Goal: Information Seeking & Learning: Learn about a topic

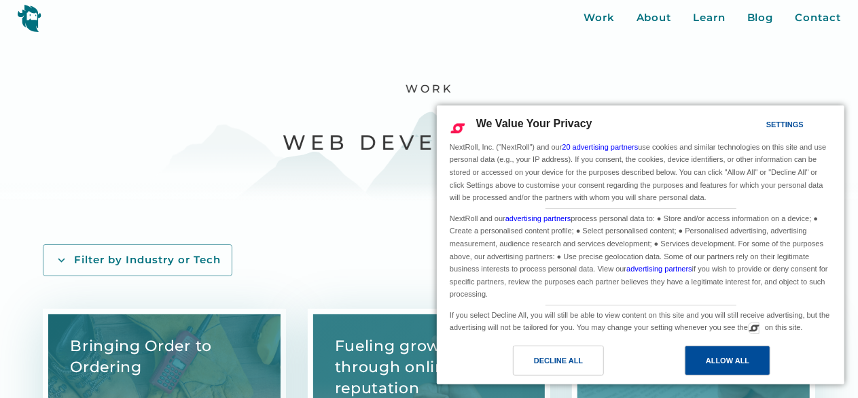
click at [711, 357] on div "Allow All" at bounding box center [727, 360] width 43 height 15
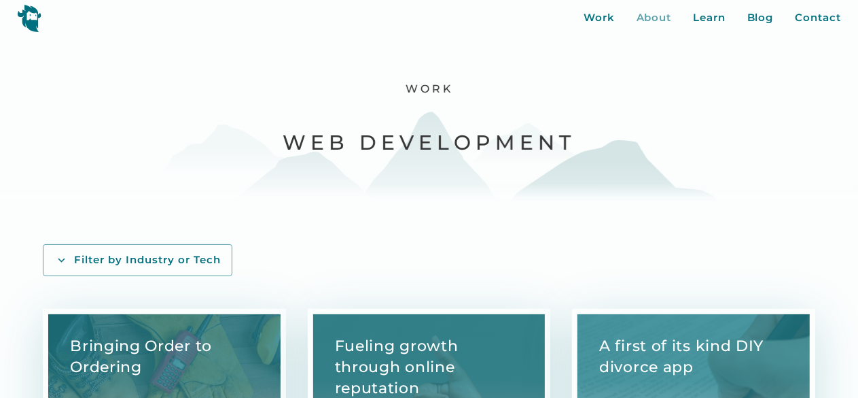
click at [644, 21] on div "About" at bounding box center [654, 18] width 35 height 16
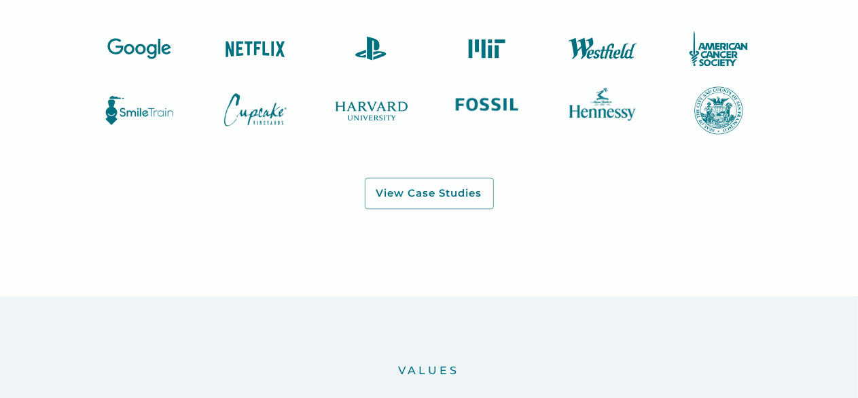
scroll to position [1320, 0]
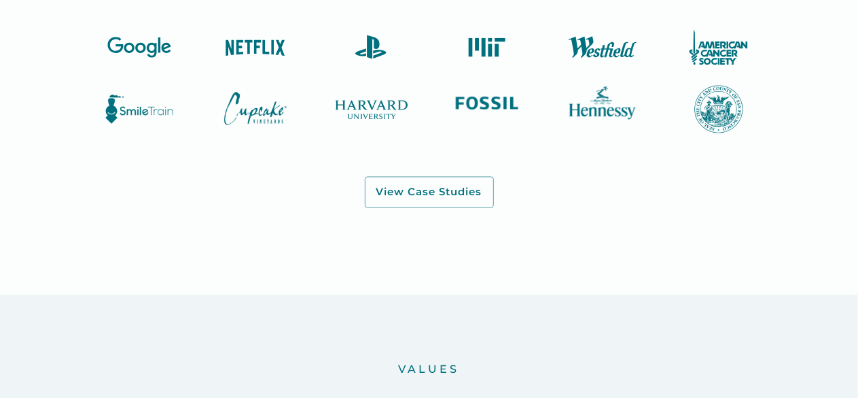
click at [503, 65] on img at bounding box center [487, 47] width 82 height 37
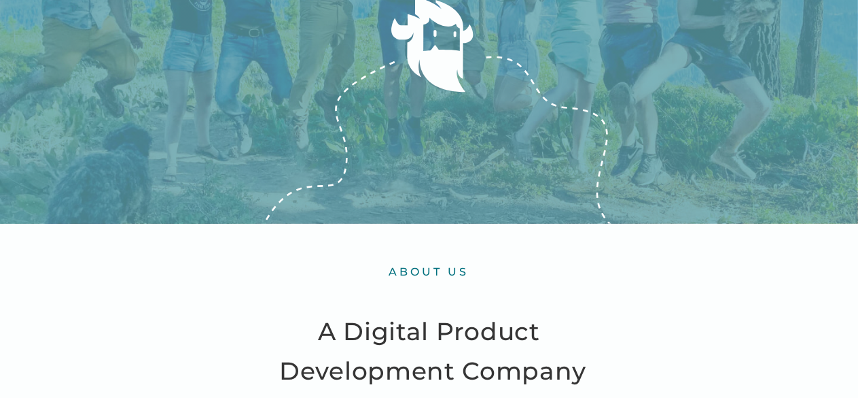
scroll to position [0, 0]
